Goal: Information Seeking & Learning: Understand process/instructions

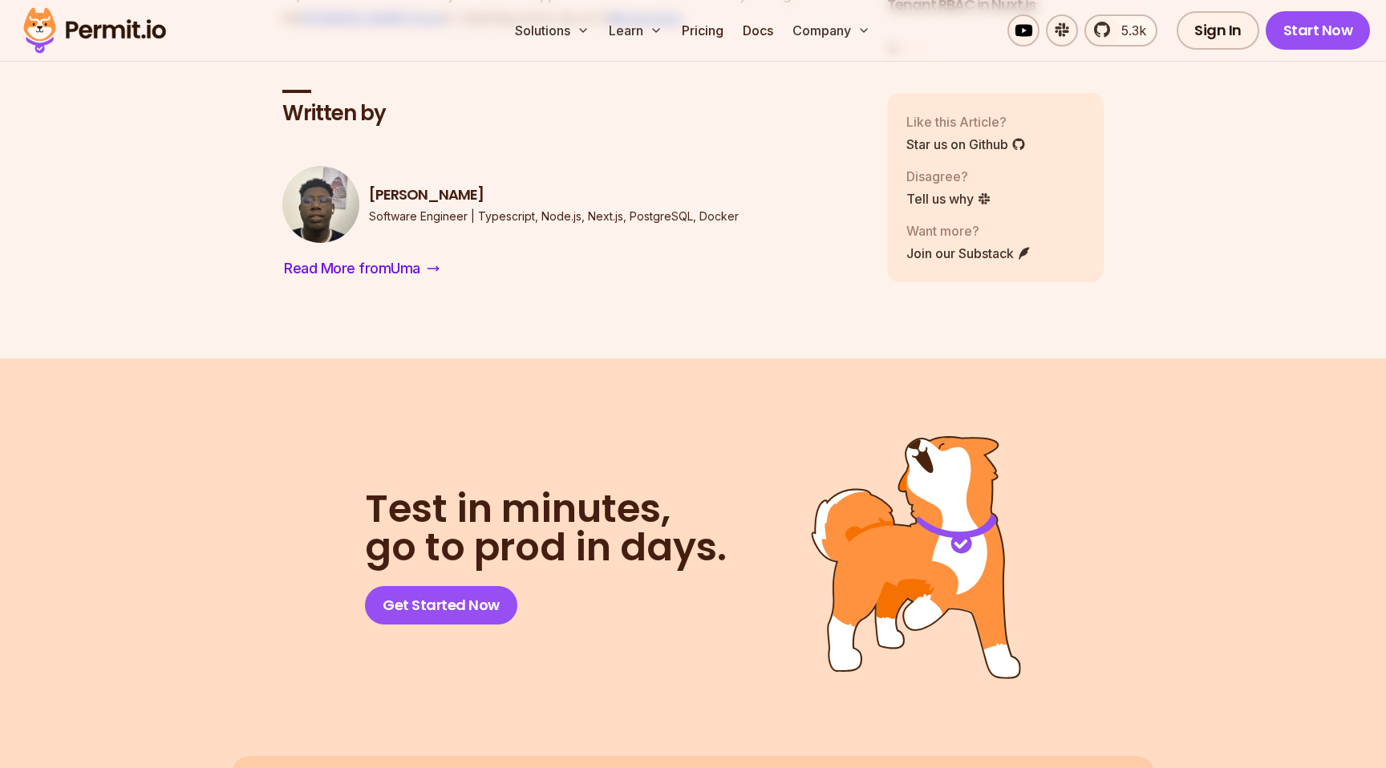
scroll to position [11198, 0]
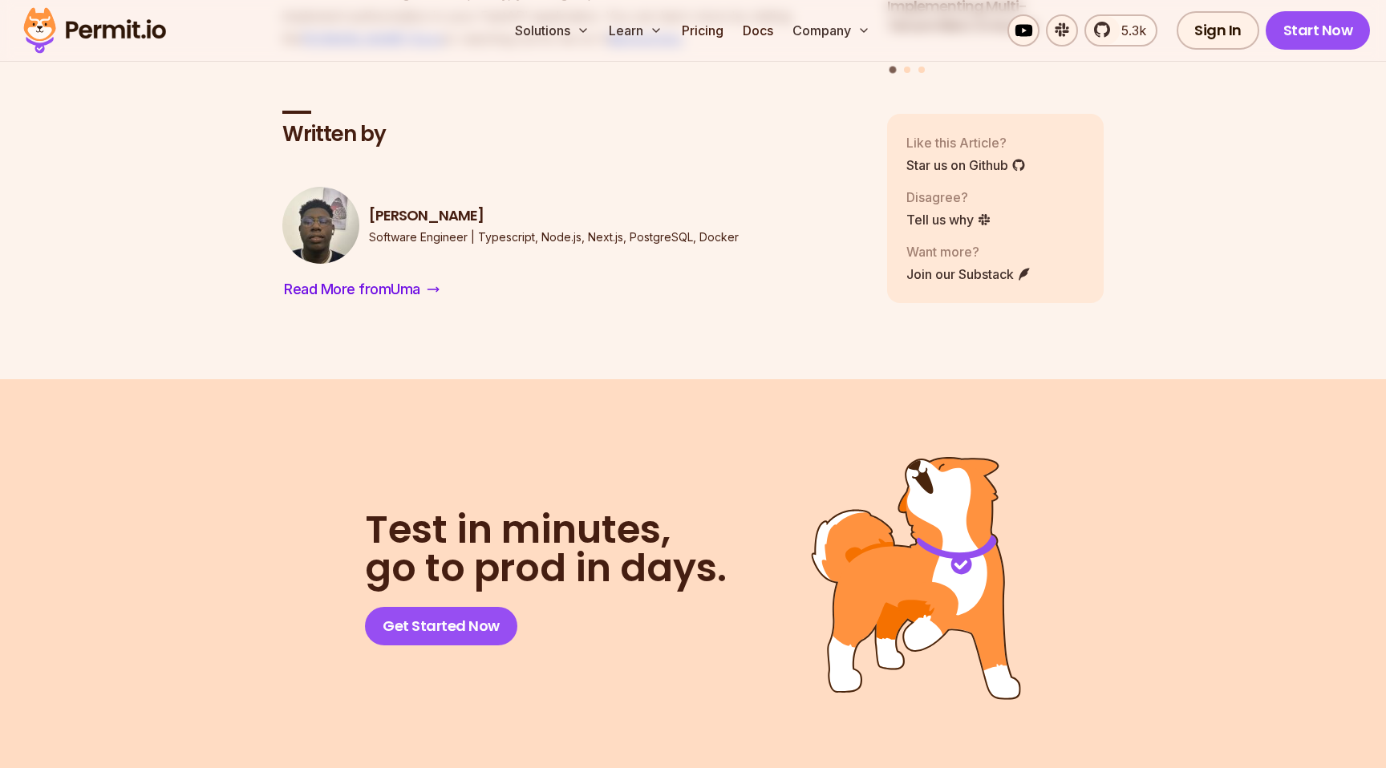
copy code "check_permission"
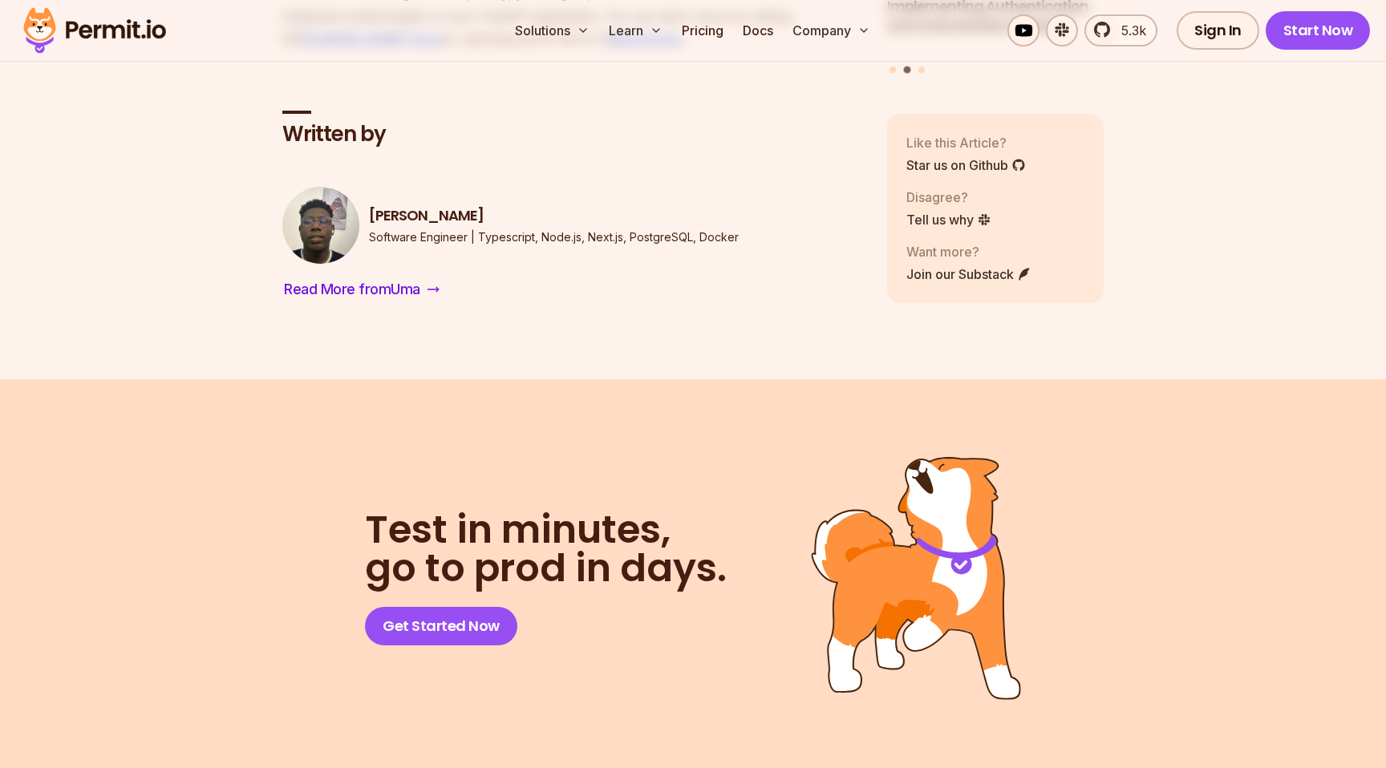
drag, startPoint x: 340, startPoint y: 448, endPoint x: 582, endPoint y: 438, distance: 242.4
drag, startPoint x: 755, startPoint y: 446, endPoint x: 376, endPoint y: 444, distance: 378.6
copy code "check_permission(action= "readany" , resource= "contact" , user=user)"
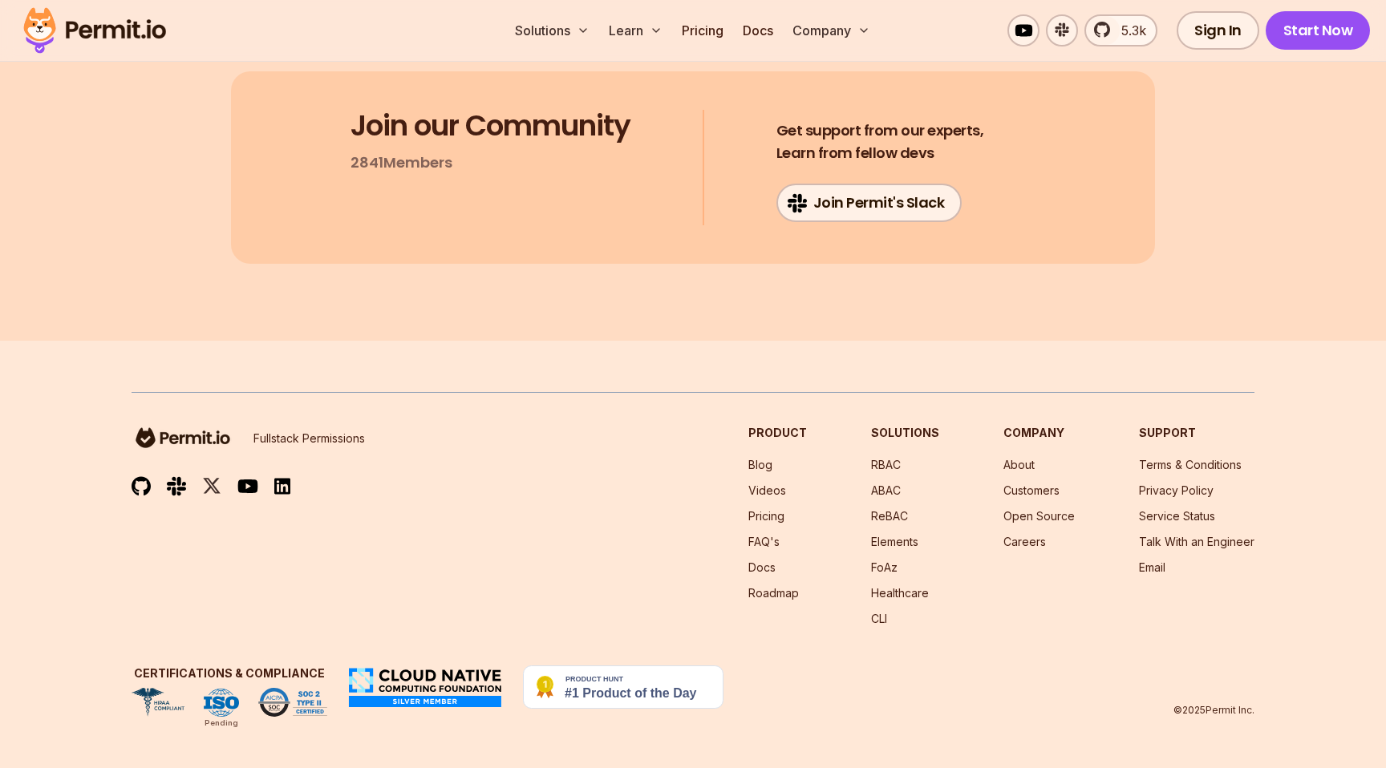
scroll to position [12252, 0]
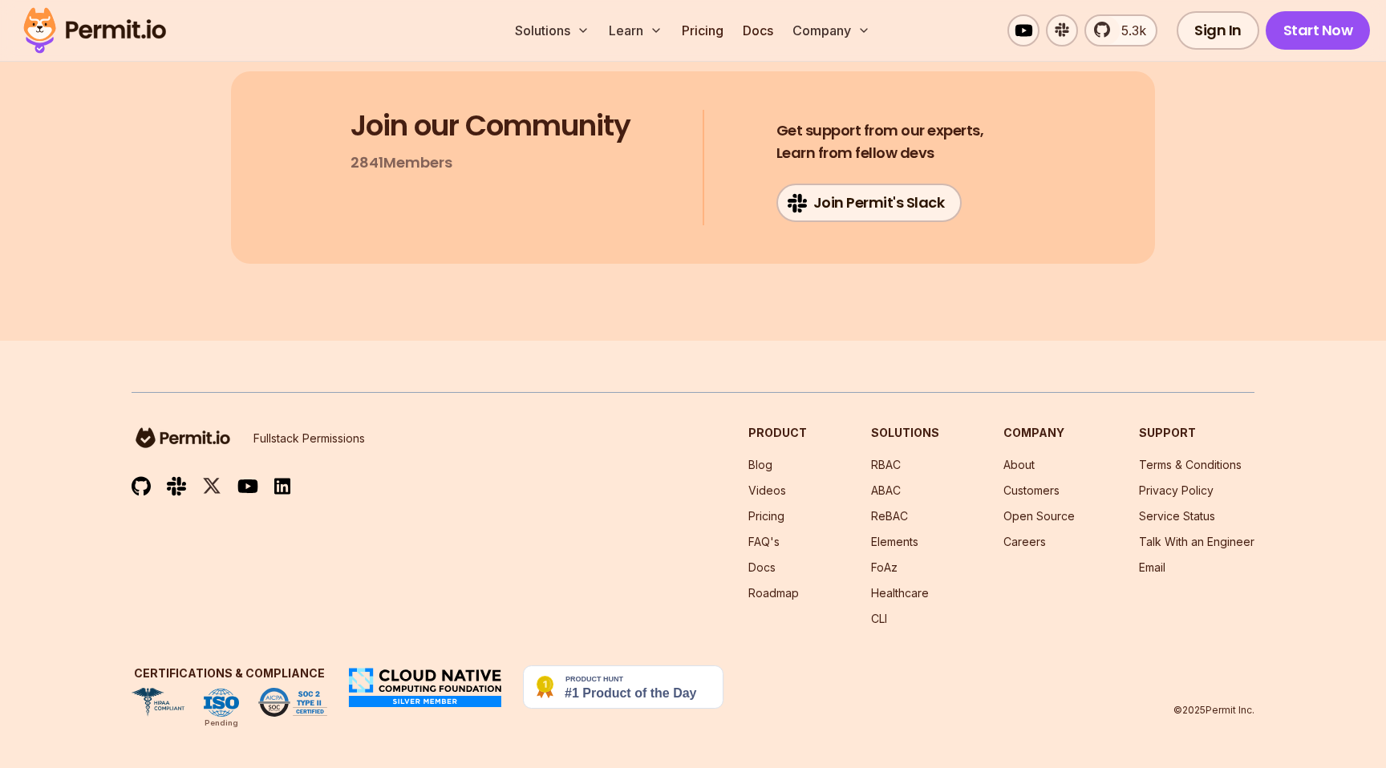
copy code "check_permission"
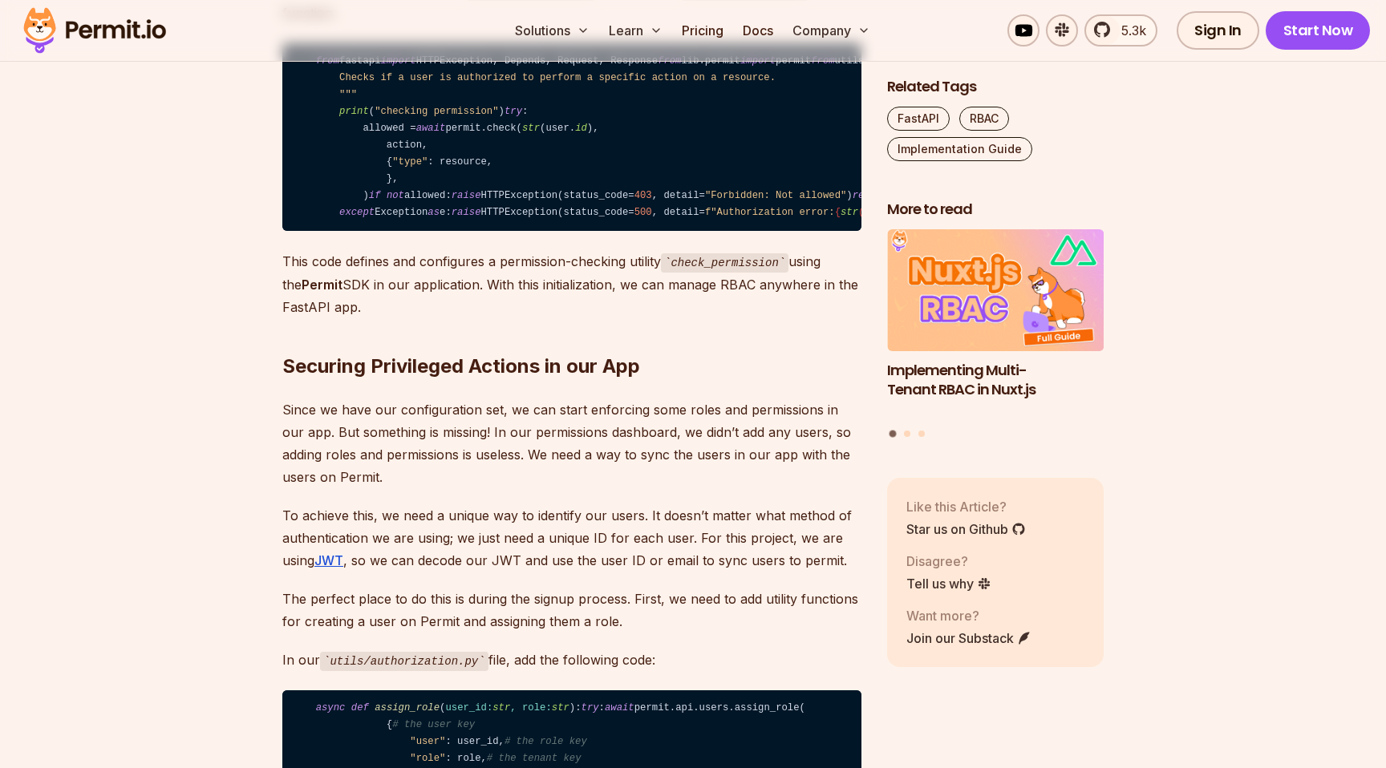
click at [1360, 67] on span "str" at bounding box center [1369, 60] width 18 height 11
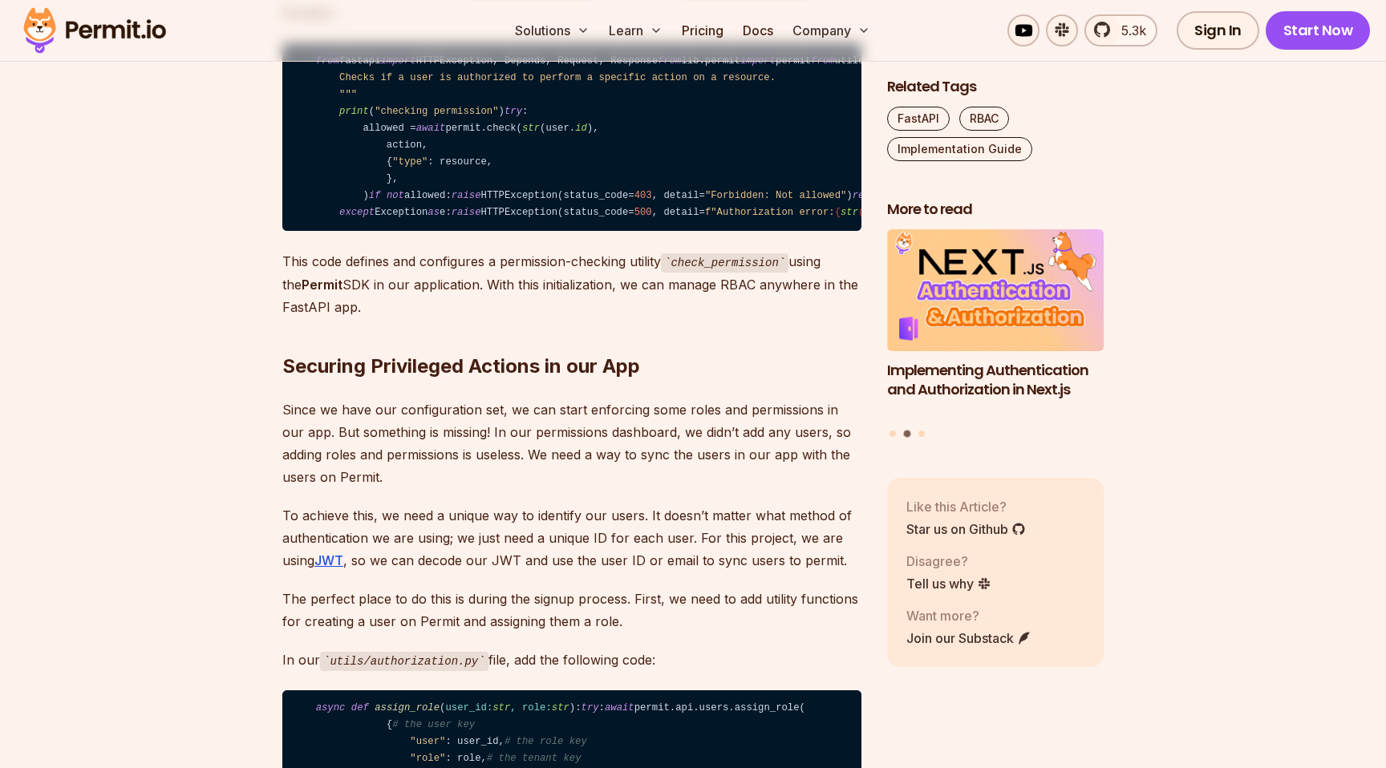
click at [467, 232] on code "from fastapi import HTTPException, Depends, Request, Response from lib.permit i…" at bounding box center [571, 137] width 579 height 188
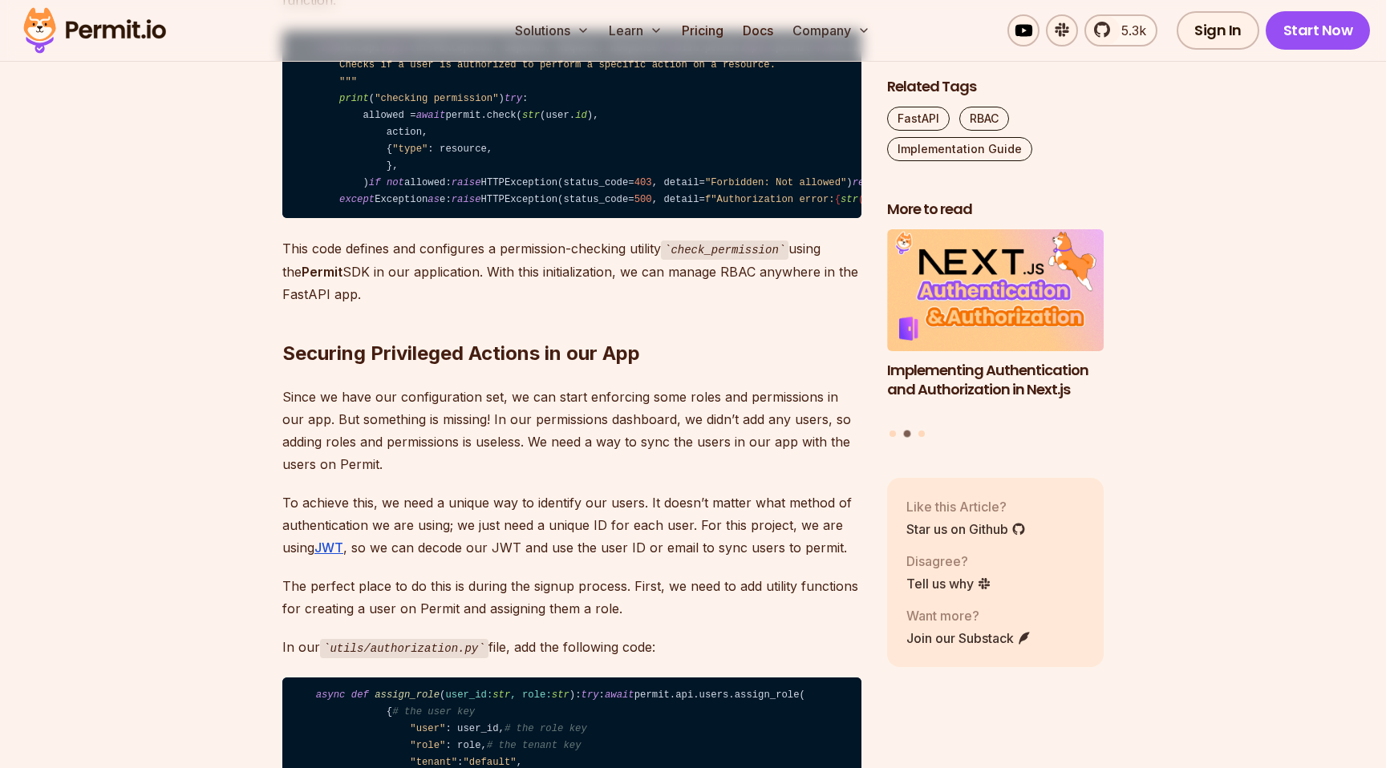
scroll to position [8075, 0]
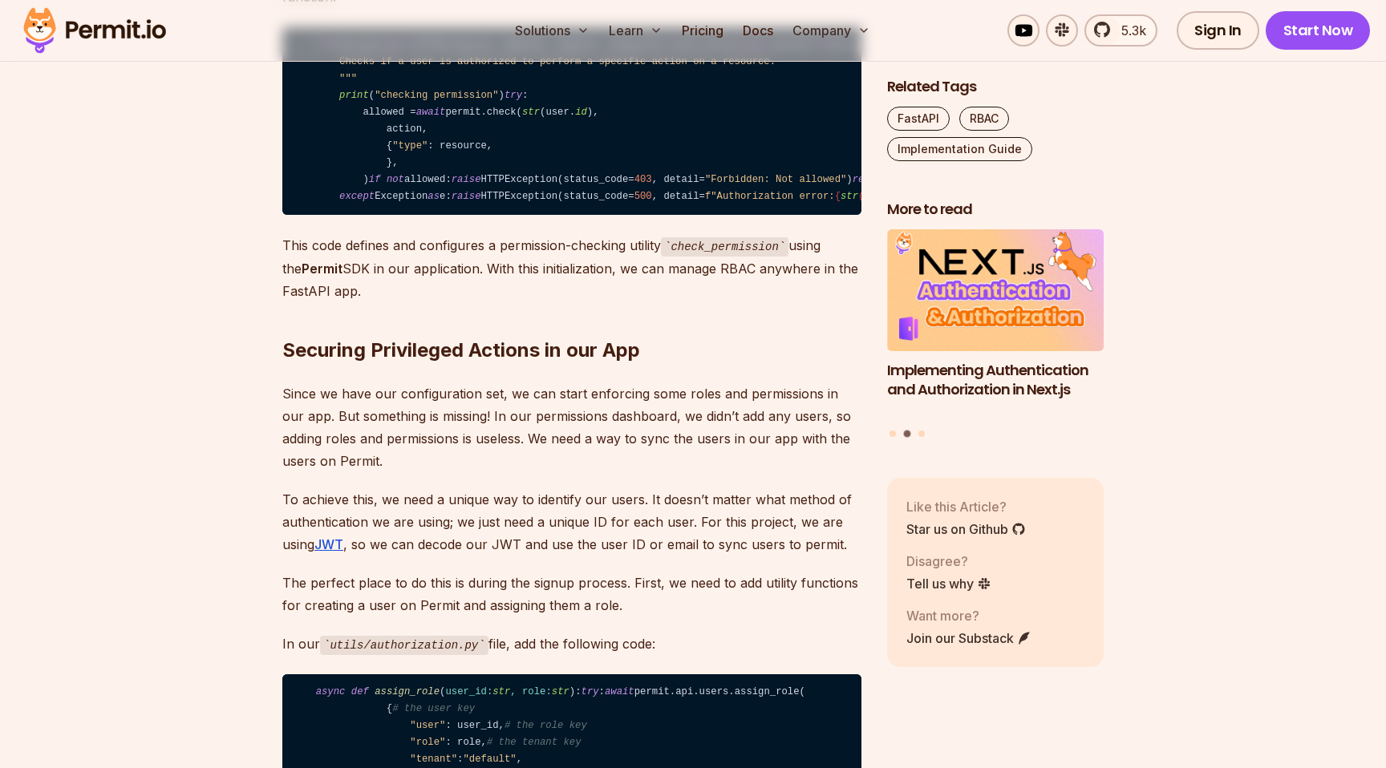
click at [444, 216] on code "from fastapi import HTTPException, Depends, Request, Response from lib.permit i…" at bounding box center [571, 121] width 579 height 188
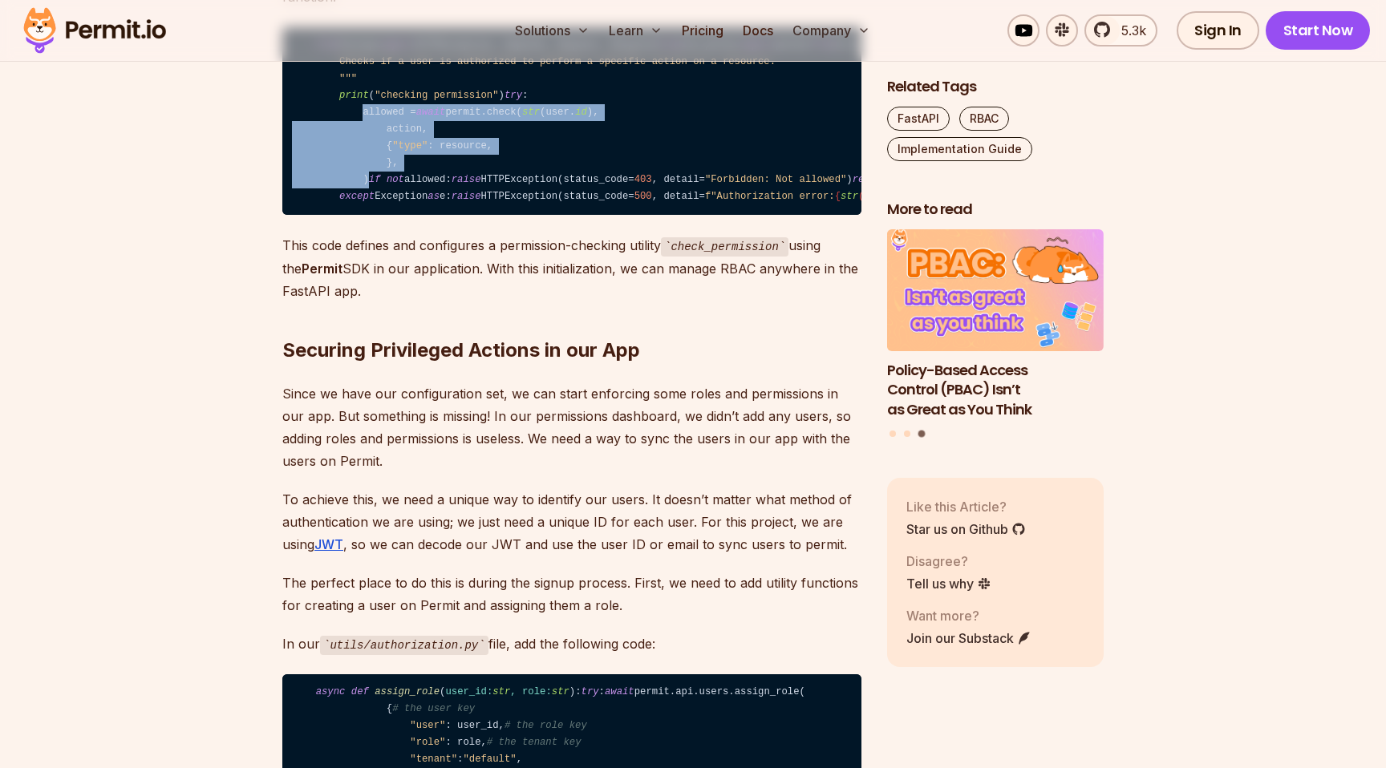
drag, startPoint x: 362, startPoint y: 472, endPoint x: 512, endPoint y: 567, distance: 177.8
click at [513, 216] on code "from fastapi import HTTPException, Depends, Request, Response from lib.permit i…" at bounding box center [571, 121] width 579 height 188
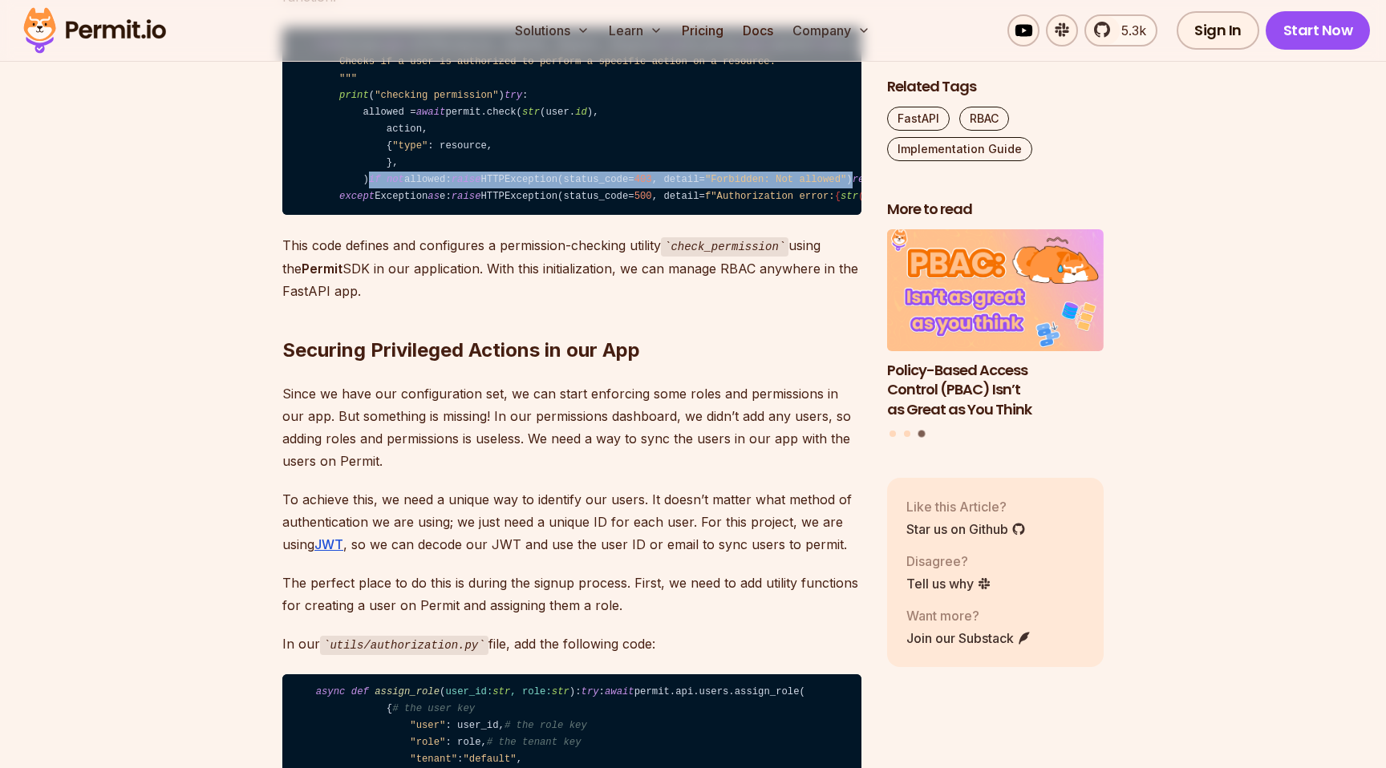
drag, startPoint x: 363, startPoint y: 588, endPoint x: 792, endPoint y: 606, distance: 428.7
click at [792, 216] on code "from fastapi import HTTPException, Depends, Request, Response from lib.permit i…" at bounding box center [571, 121] width 579 height 188
click at [803, 216] on code "from fastapi import HTTPException, Depends, Request, Response from lib.permit i…" at bounding box center [571, 121] width 579 height 188
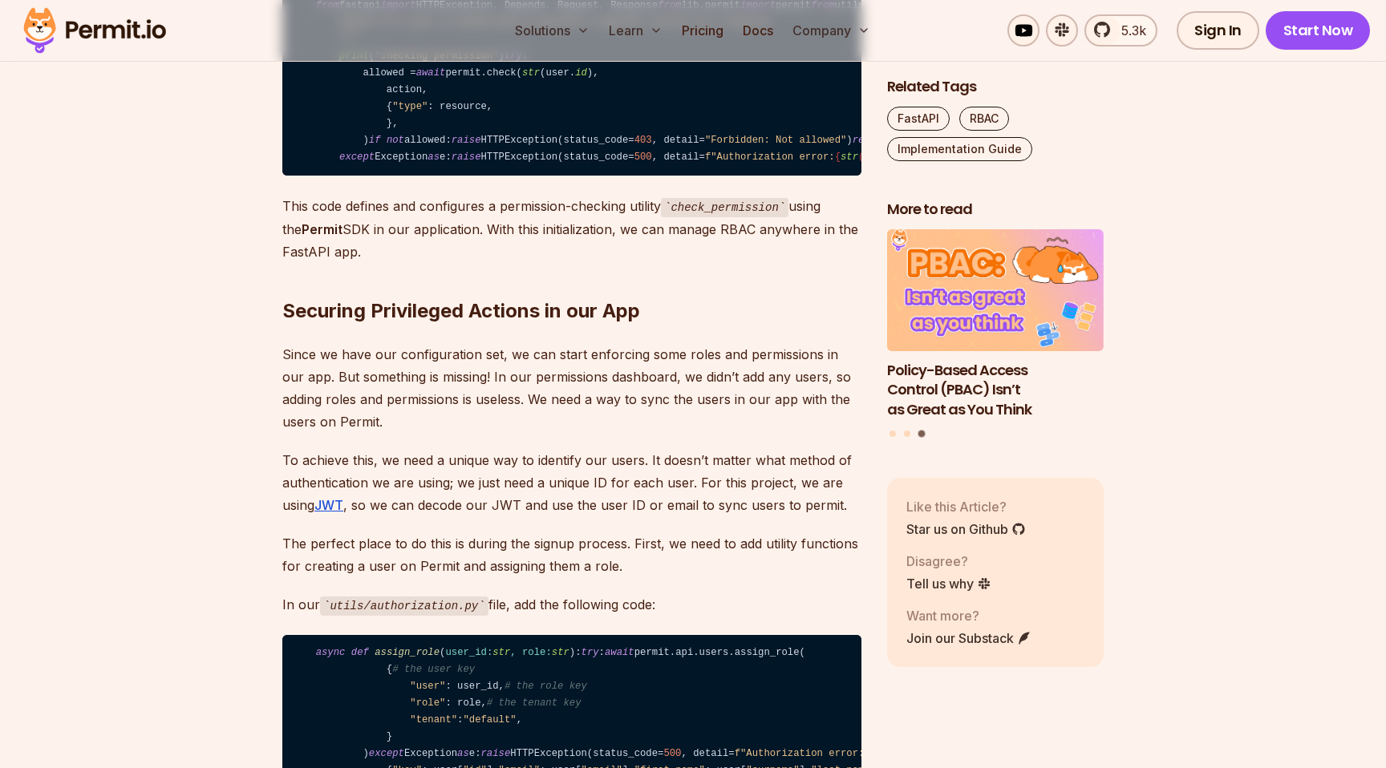
scroll to position [8121, 0]
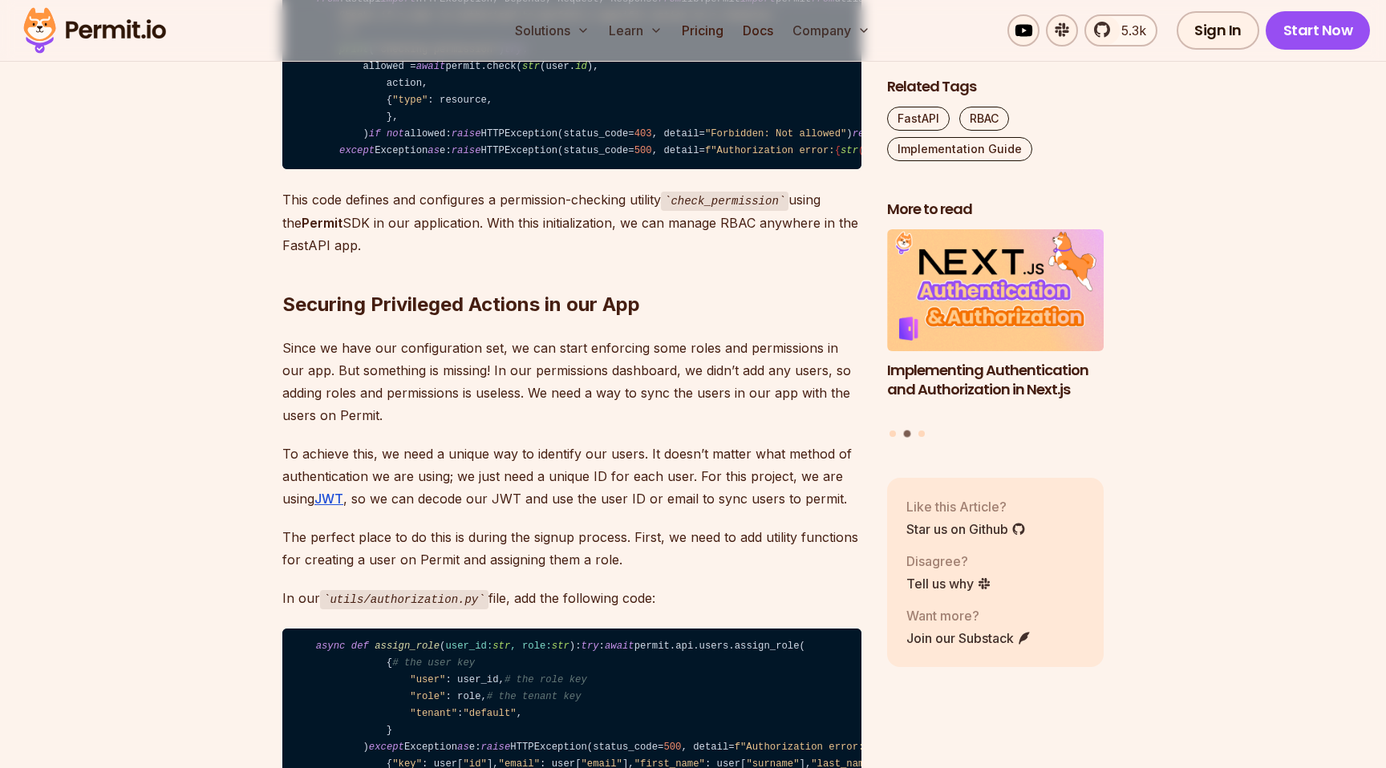
click at [387, 170] on code "from fastapi import HTTPException, Depends, Request, Response from lib.permit i…" at bounding box center [571, 76] width 579 height 188
copy code "allowed"
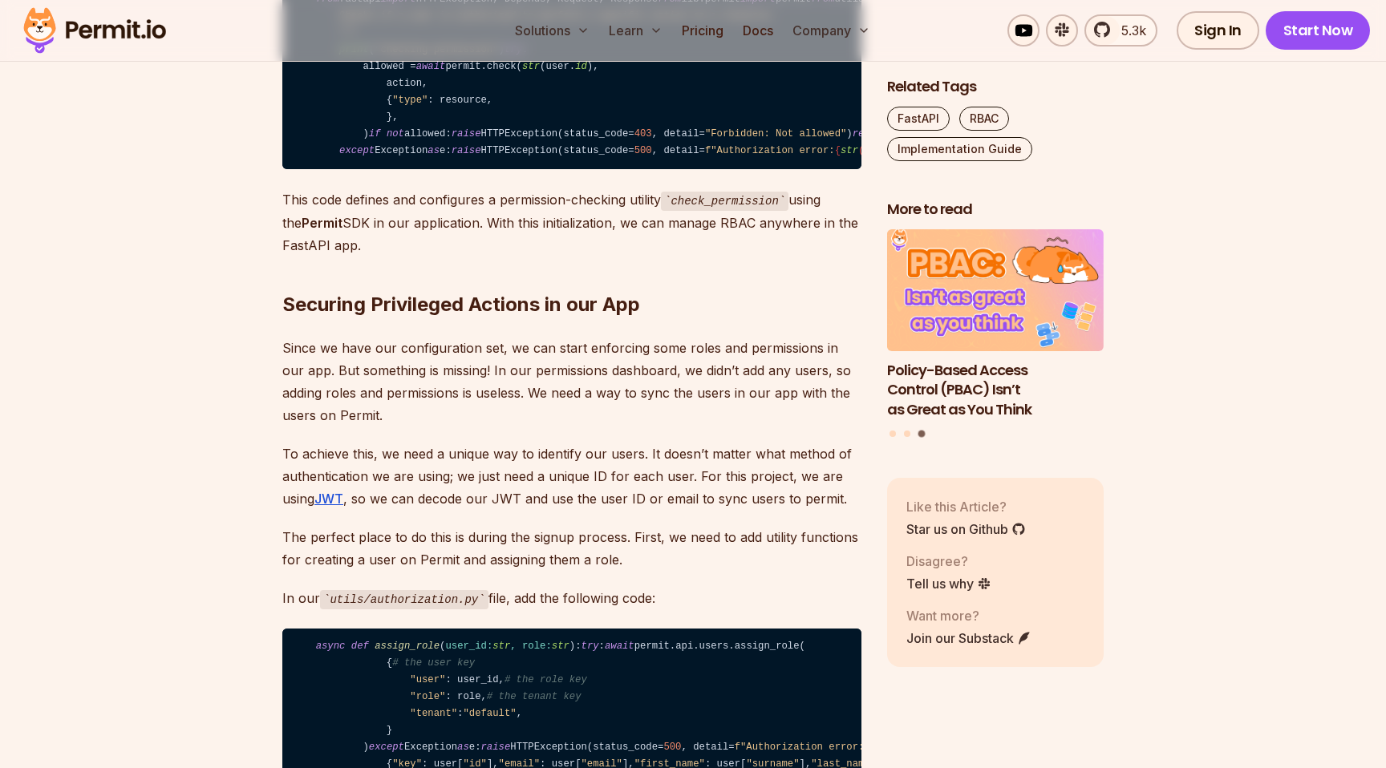
click at [537, 170] on code "from fastapi import HTTPException, Depends, Request, Response from lib.permit i…" at bounding box center [571, 76] width 579 height 188
click at [508, 170] on code "from fastapi import HTTPException, Depends, Request, Response from lib.permit i…" at bounding box center [571, 76] width 579 height 188
copy code "check"
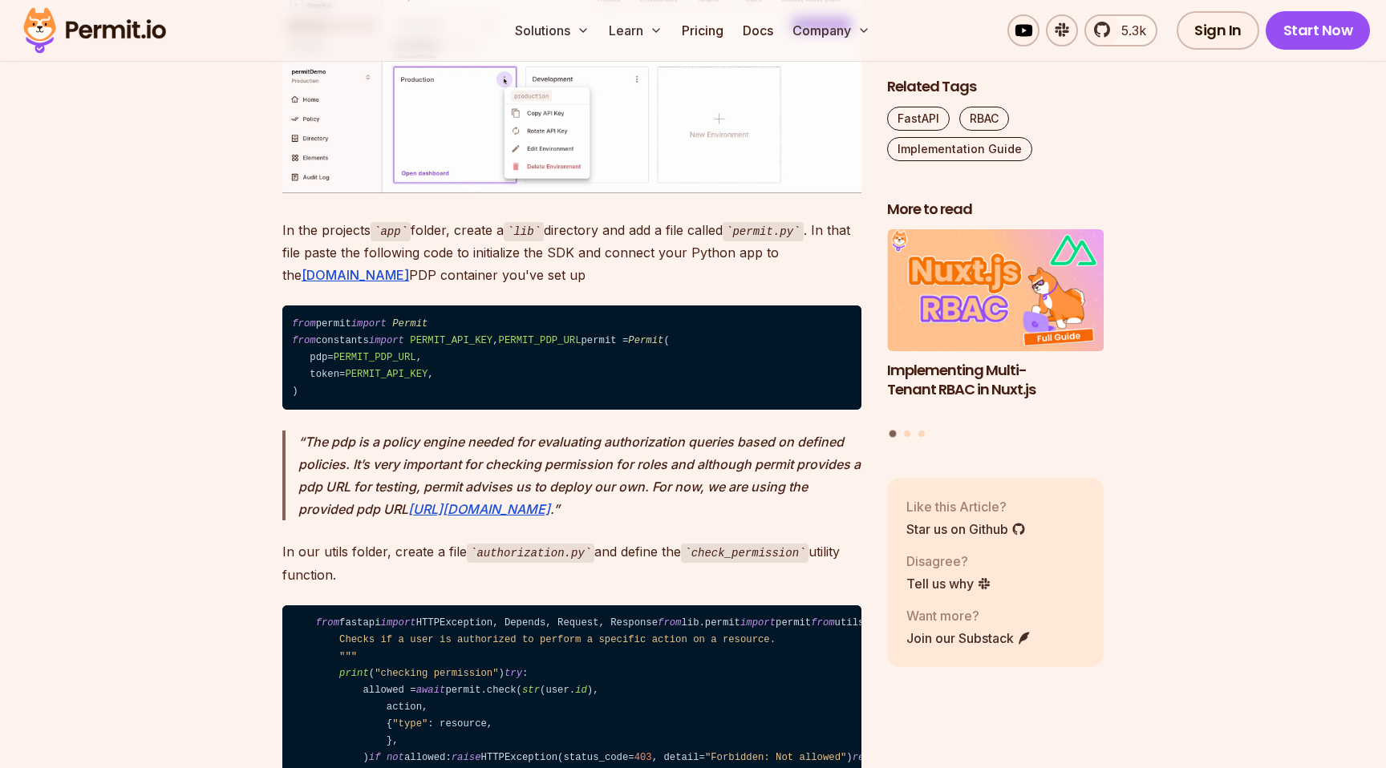
scroll to position [7491, 0]
